Goal: Task Accomplishment & Management: Manage account settings

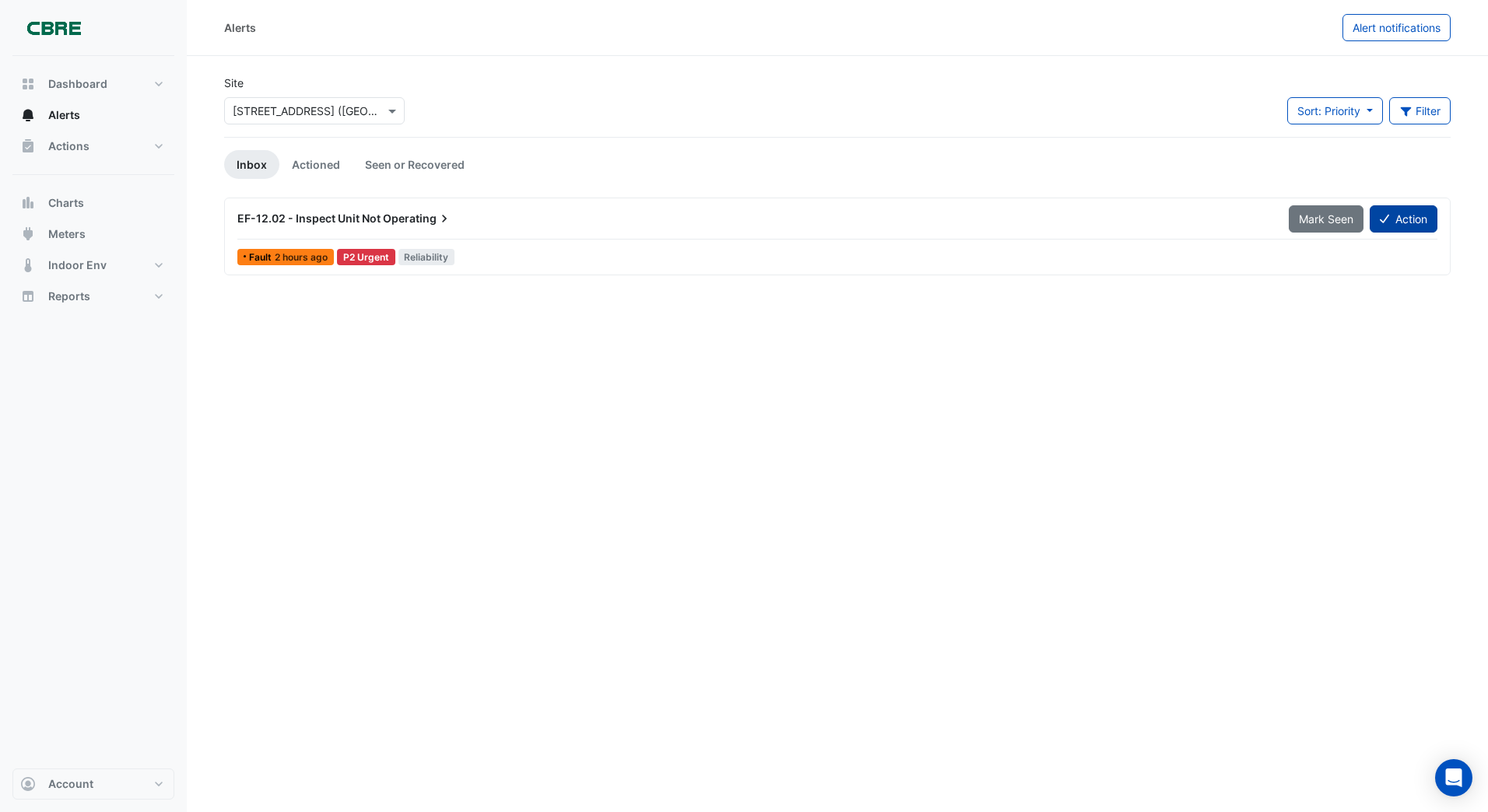
click at [1400, 218] on button "Action" at bounding box center [1403, 219] width 67 height 27
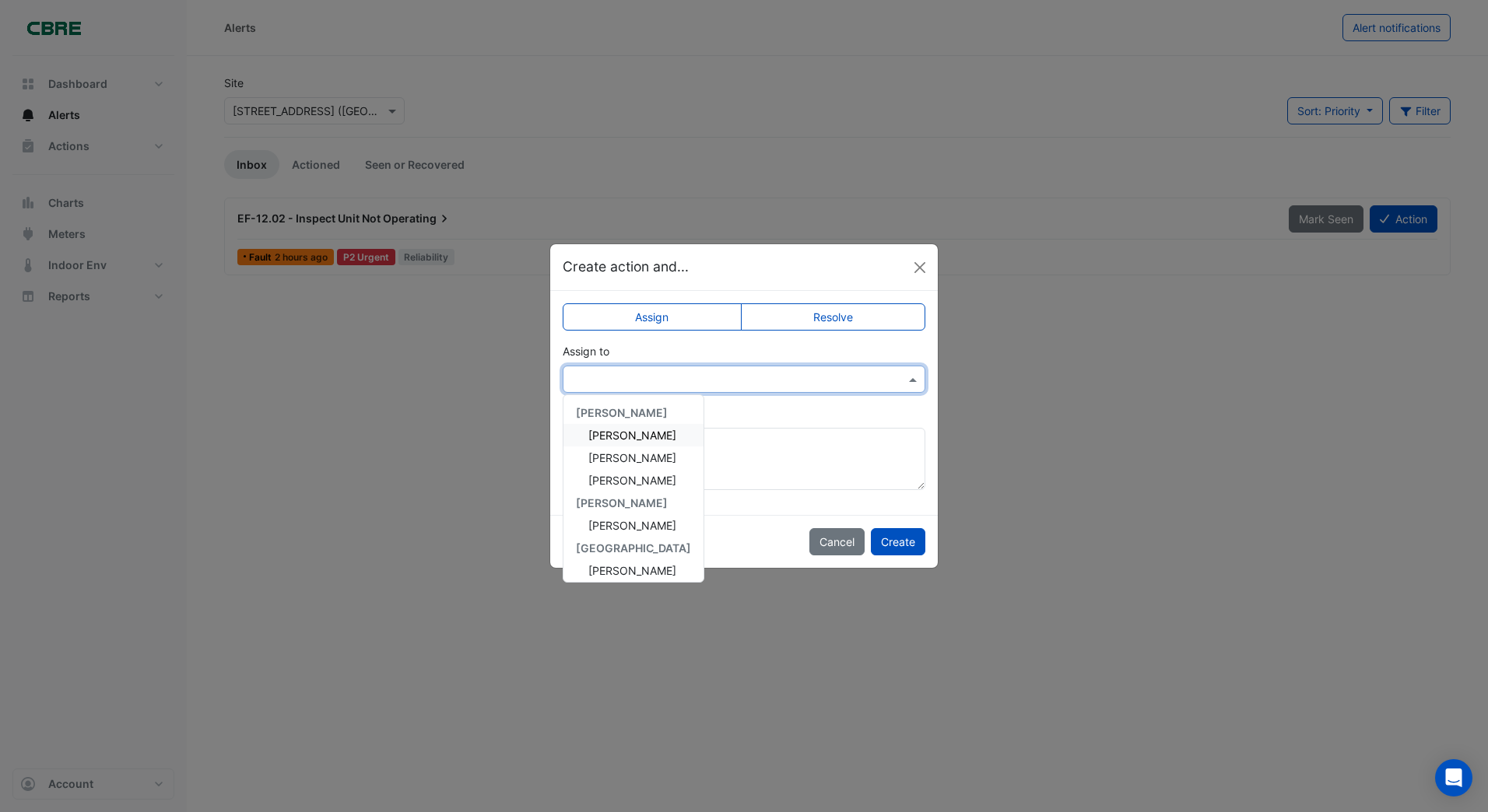
click at [602, 372] on input "text" at bounding box center [728, 380] width 314 height 17
click at [609, 459] on span "[PERSON_NAME]" at bounding box center [632, 458] width 88 height 13
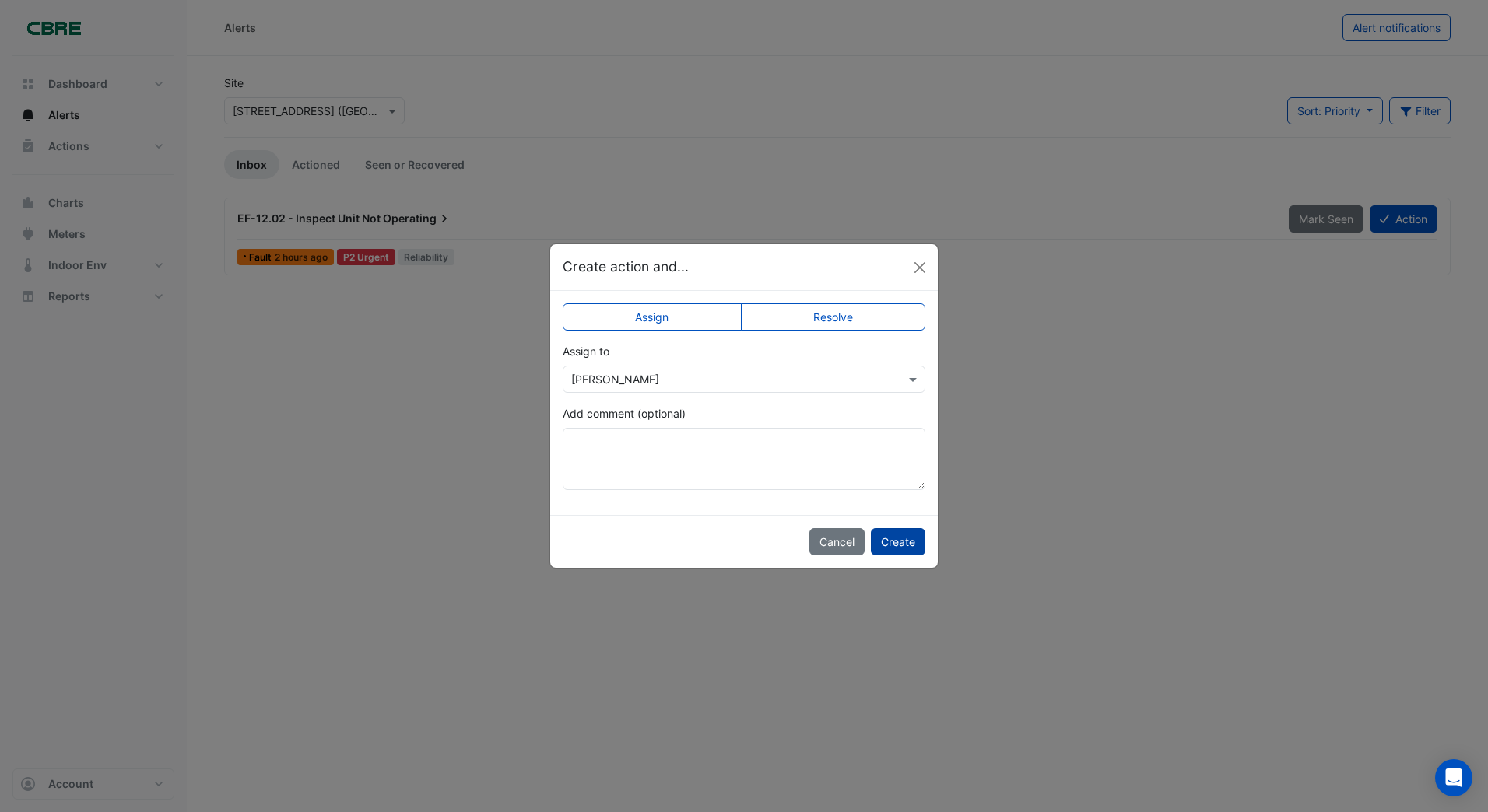
click at [891, 537] on button "Create" at bounding box center [897, 541] width 54 height 27
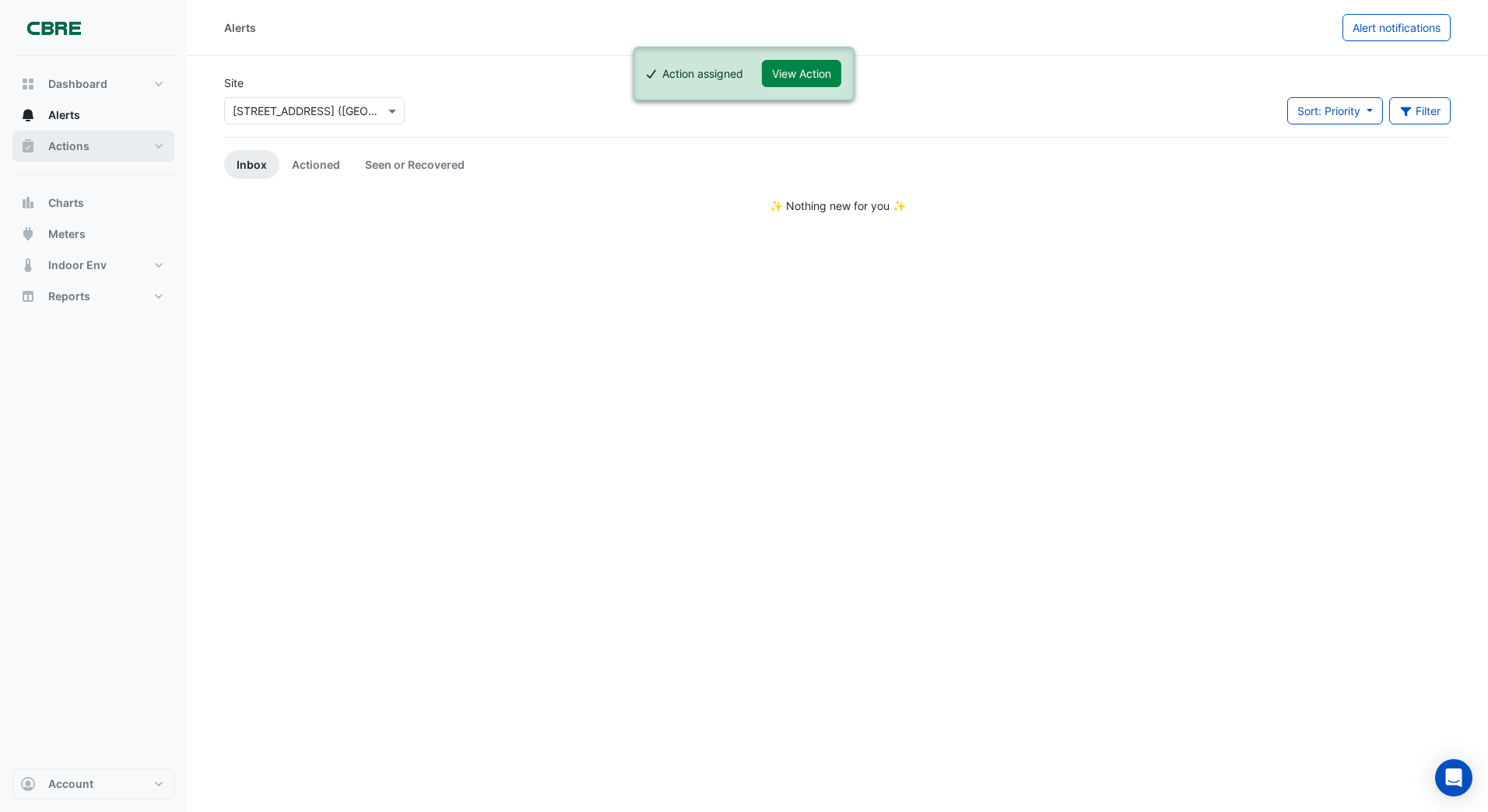
click at [79, 147] on span "Actions" at bounding box center [68, 146] width 41 height 16
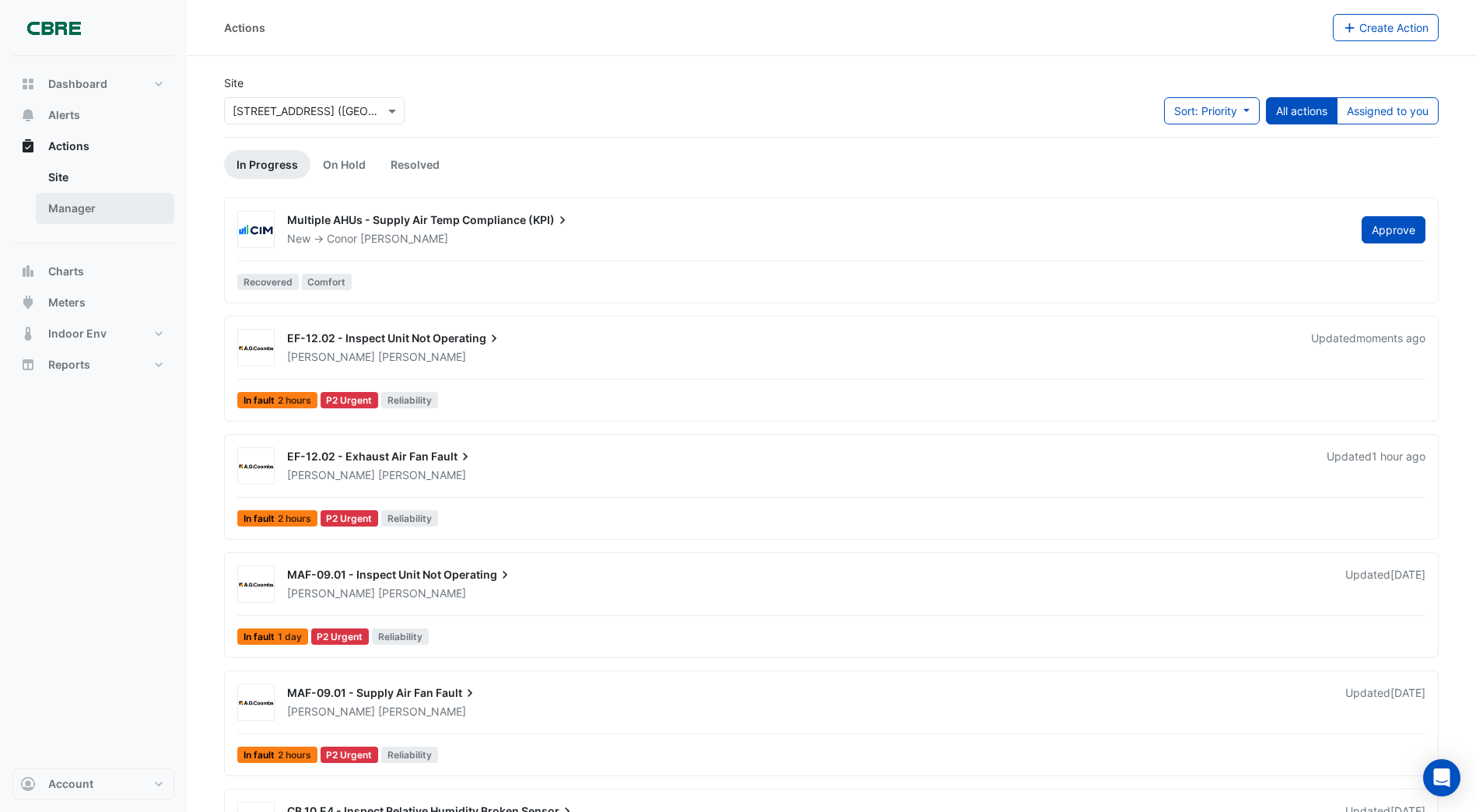
click at [72, 204] on link "Manager" at bounding box center [105, 208] width 138 height 31
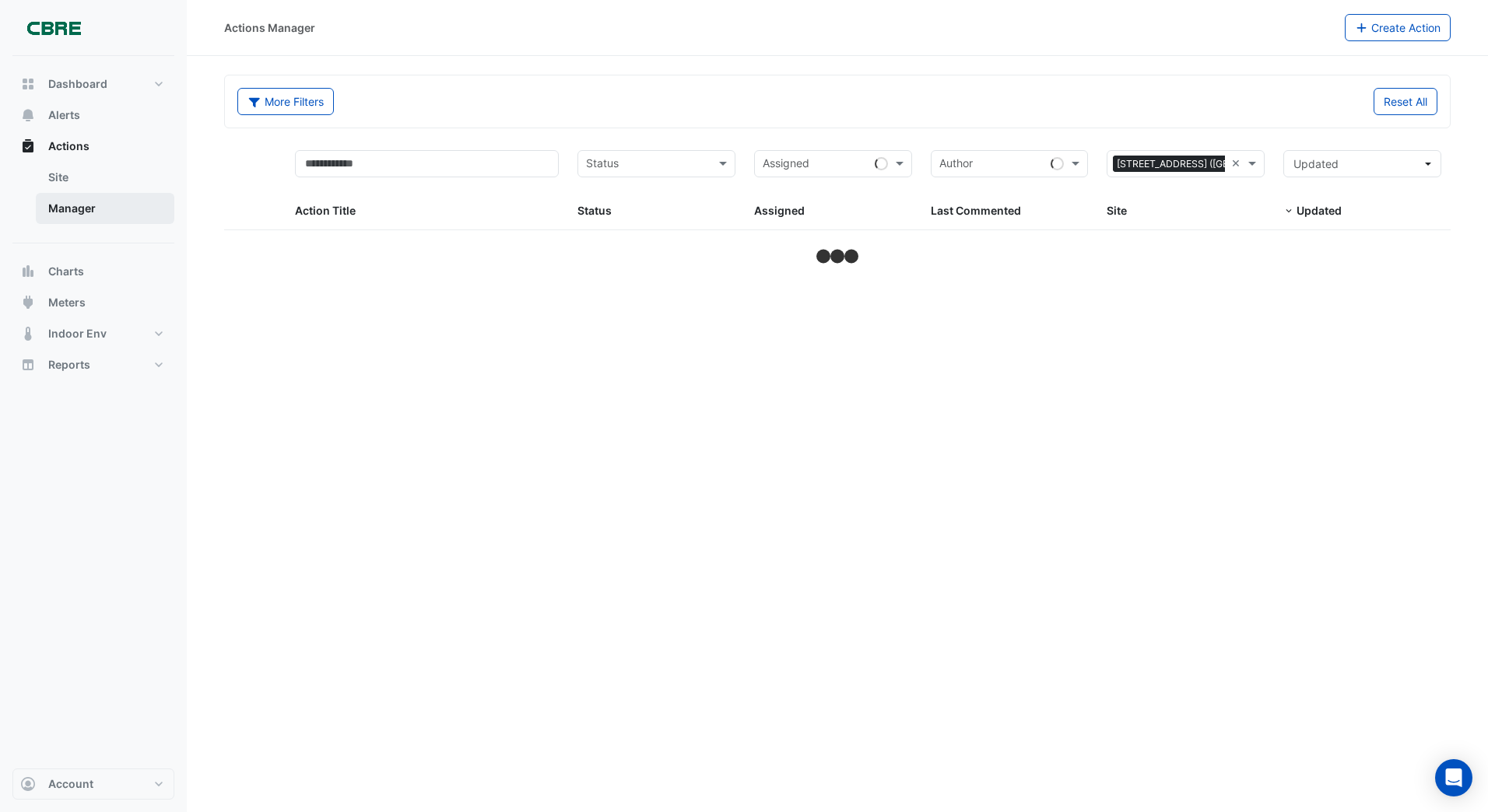
select select "***"
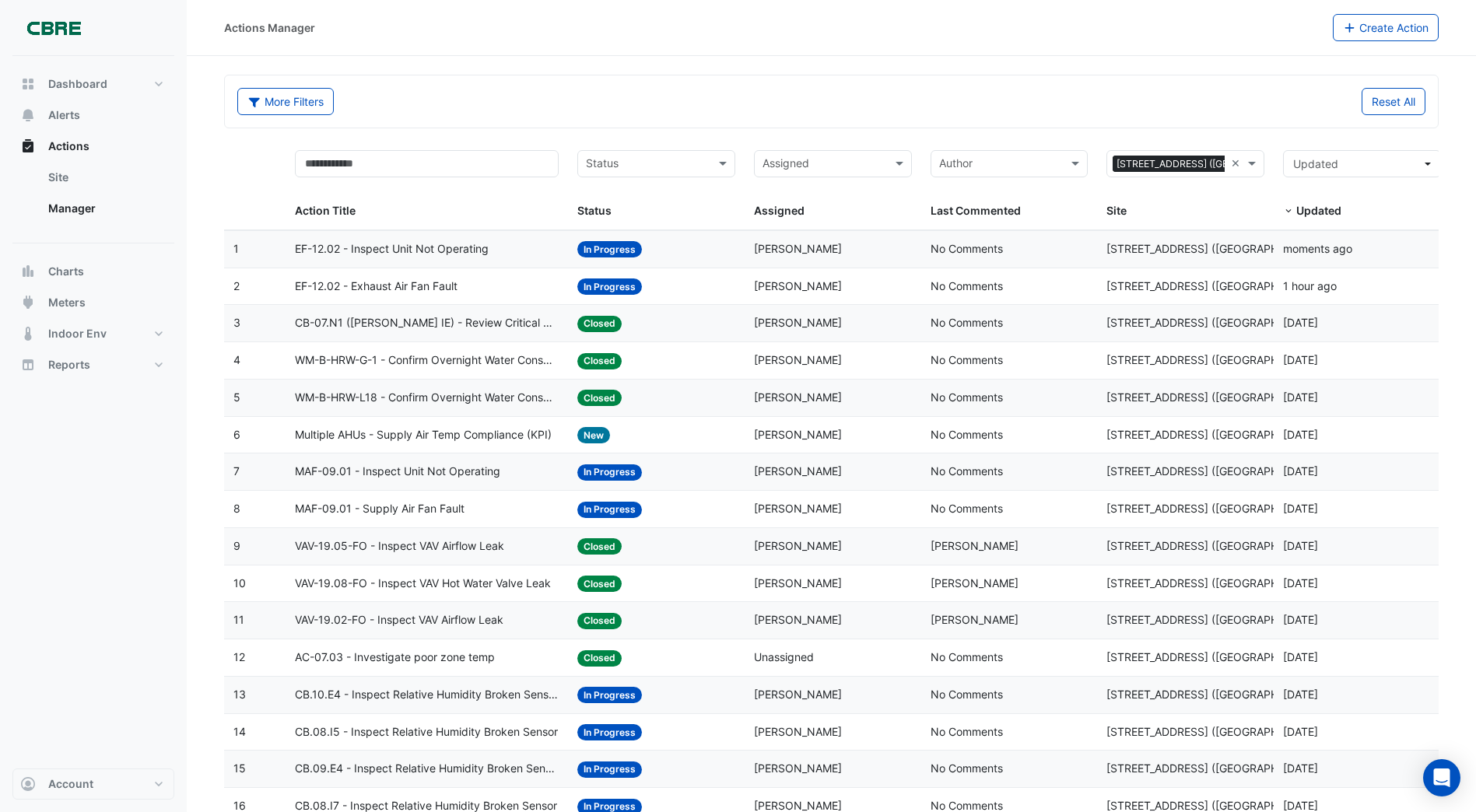
click at [392, 249] on span "EF-12.02 - Inspect Unit Not Operating" at bounding box center [391, 249] width 194 height 17
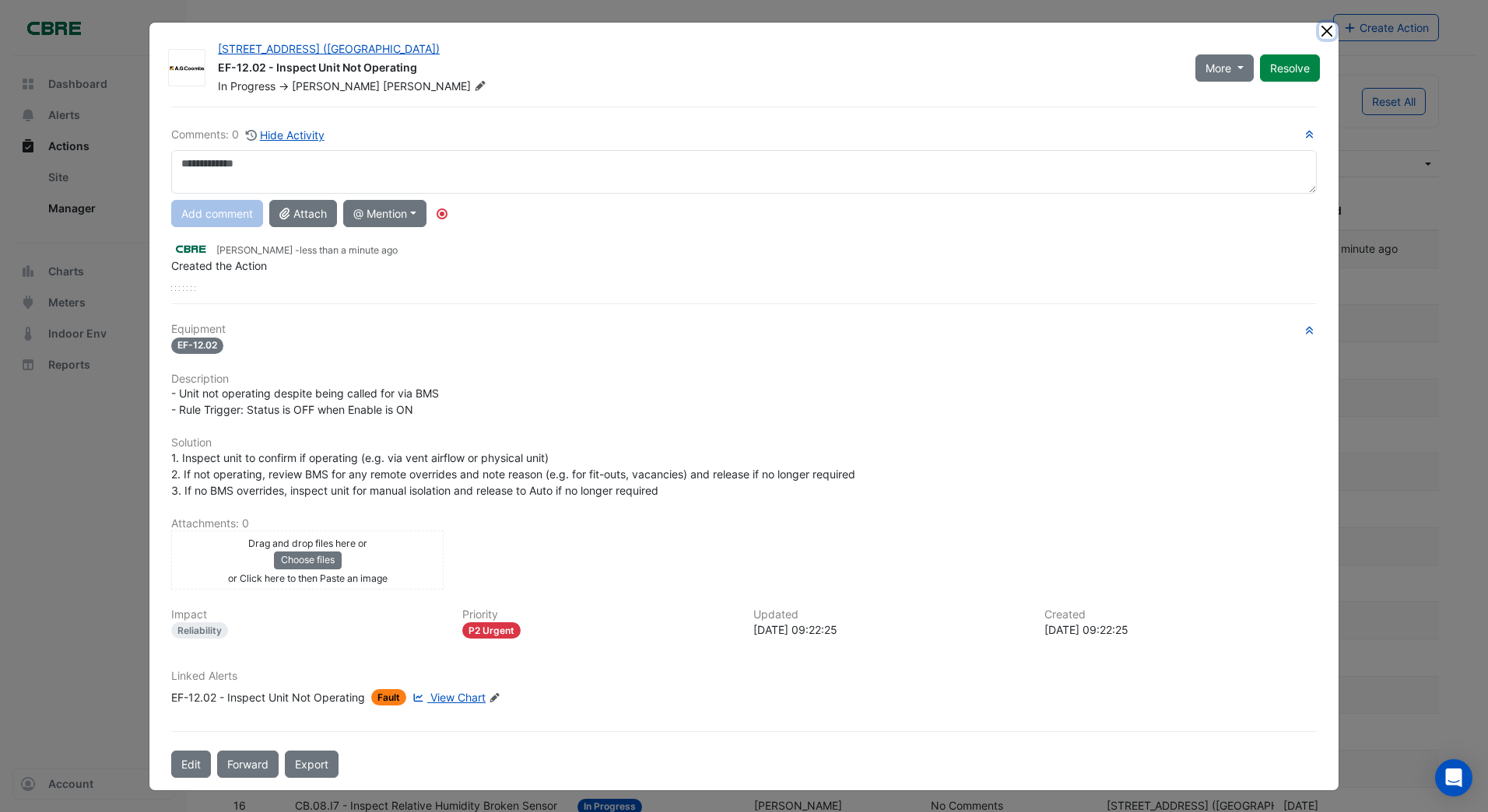
click at [1319, 33] on ngb-modal-window "[STREET_ADDRESS] ([GEOGRAPHIC_DATA]) EF-12.02 - Inspect Unit Not Operating In P…" at bounding box center [744, 406] width 1488 height 812
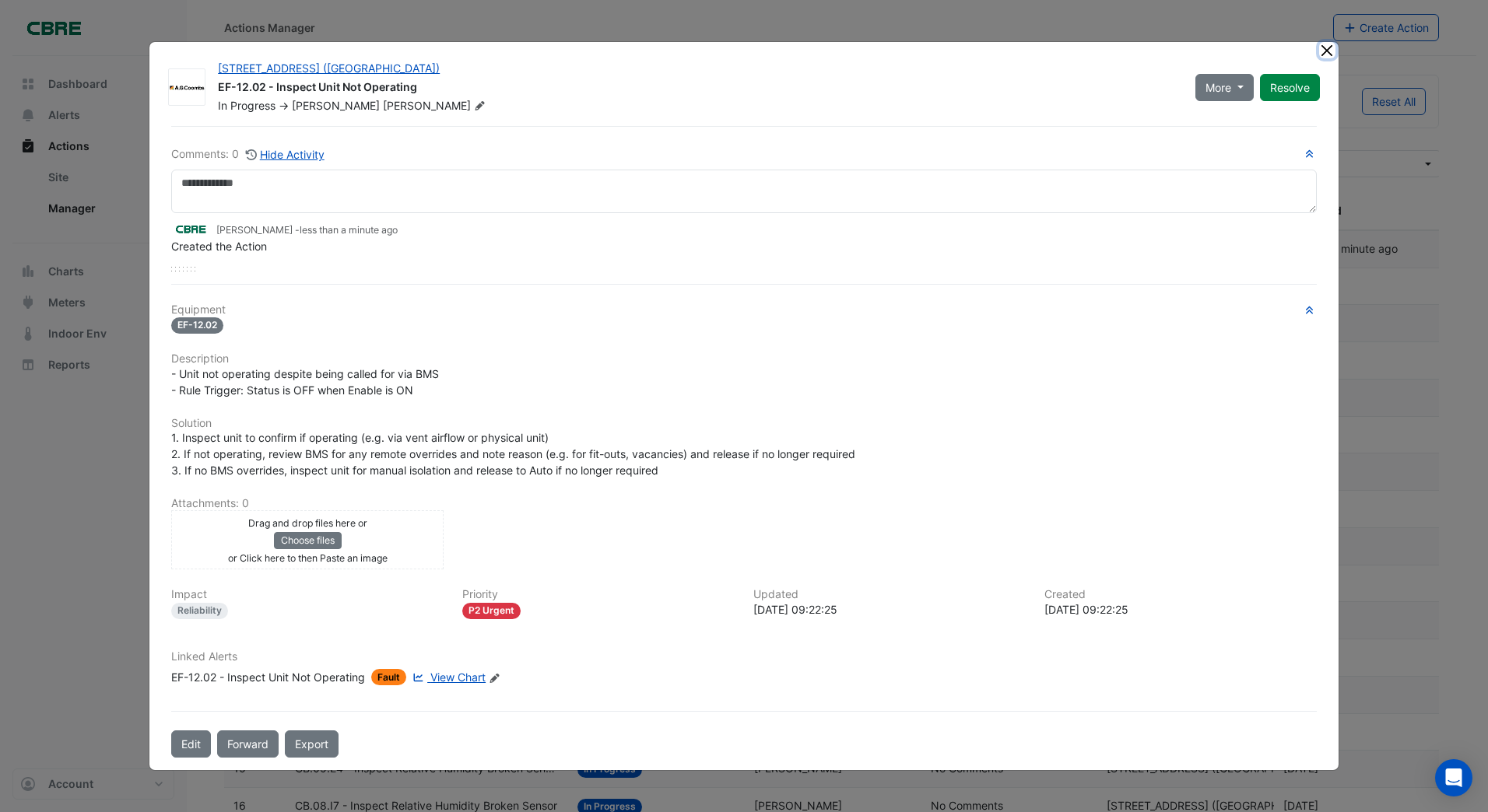
click at [1325, 51] on button "Close" at bounding box center [1327, 50] width 17 height 17
